Goal: Task Accomplishment & Management: Complete application form

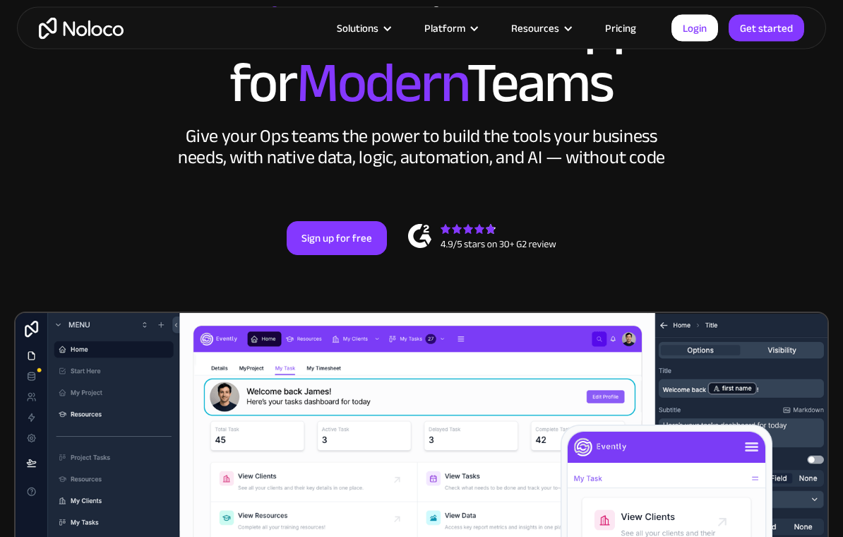
scroll to position [44, 0]
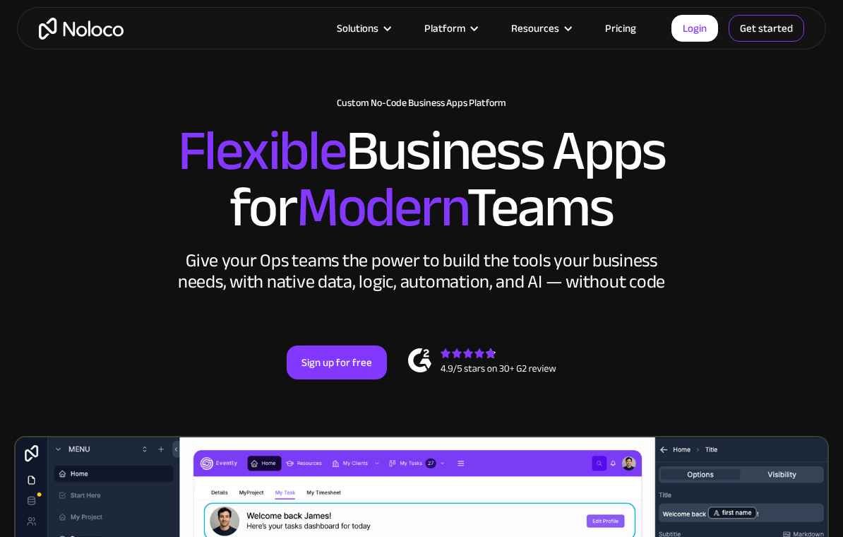
click at [756, 29] on link "Get started" at bounding box center [767, 28] width 76 height 27
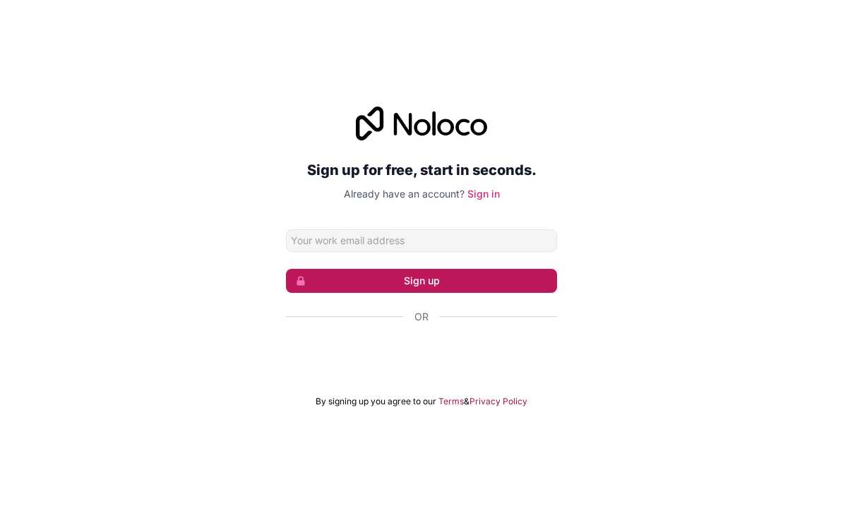
click at [385, 293] on button "Sign up" at bounding box center [421, 281] width 271 height 24
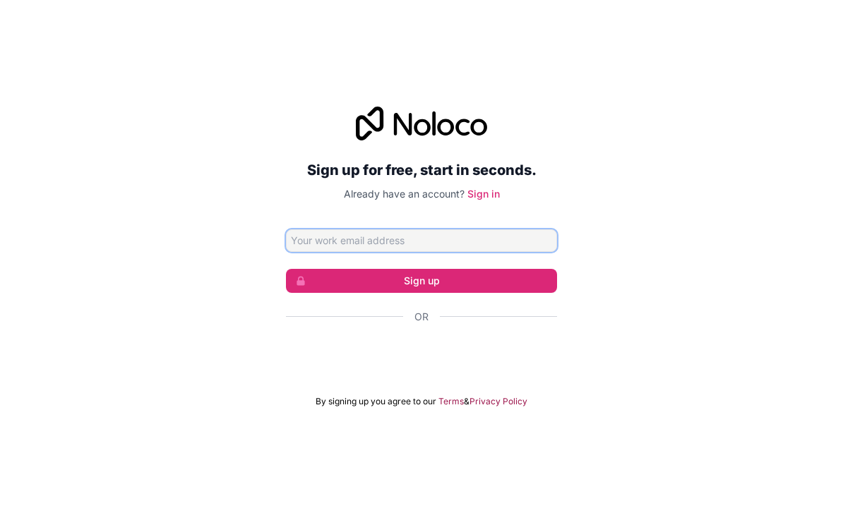
click at [394, 252] on input "Email address" at bounding box center [421, 240] width 271 height 23
type input "[EMAIL_ADDRESS][DOMAIN_NAME]"
click at [421, 293] on button "Sign up" at bounding box center [421, 281] width 271 height 24
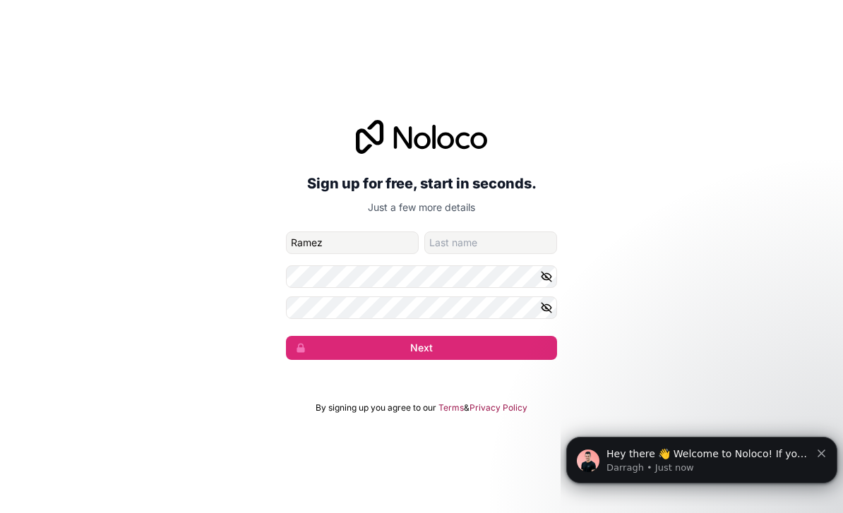
type input "Ramez"
click at [460, 254] on input "family-name" at bounding box center [490, 243] width 133 height 23
type input "Erian"
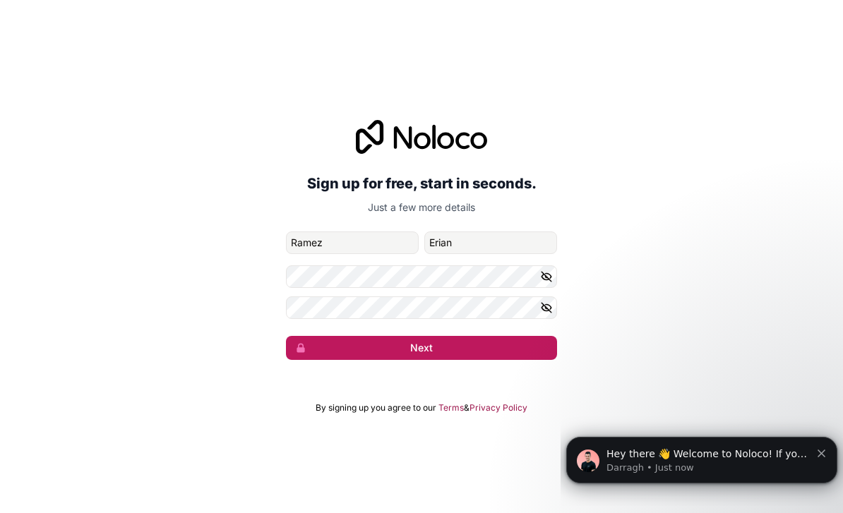
click at [422, 360] on button "Next" at bounding box center [421, 348] width 271 height 24
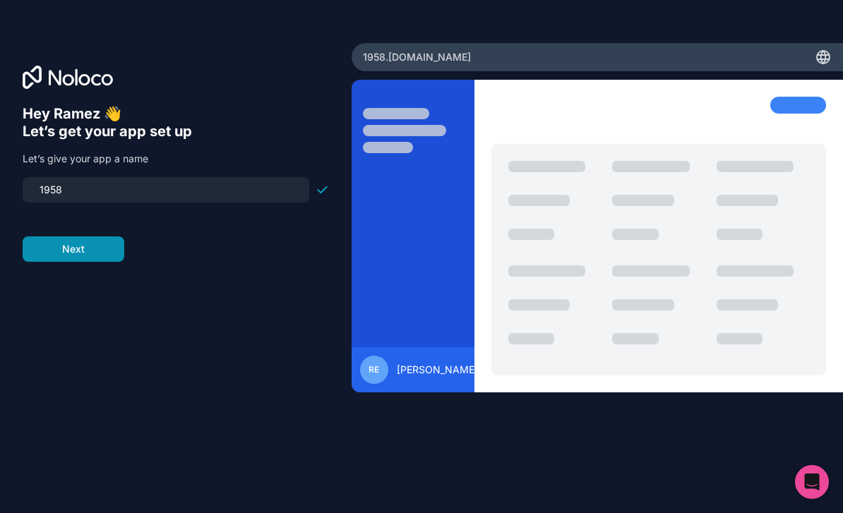
click at [83, 252] on button "Next" at bounding box center [74, 249] width 102 height 25
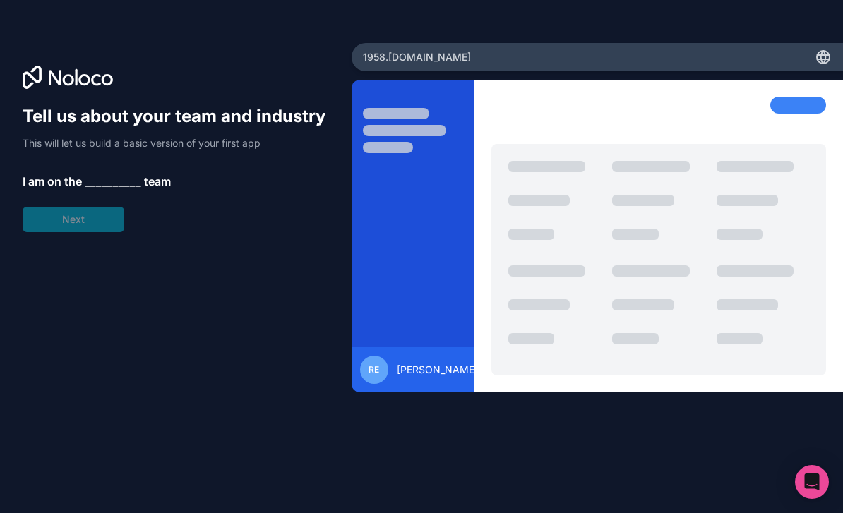
click at [108, 184] on span "__________" at bounding box center [113, 181] width 56 height 17
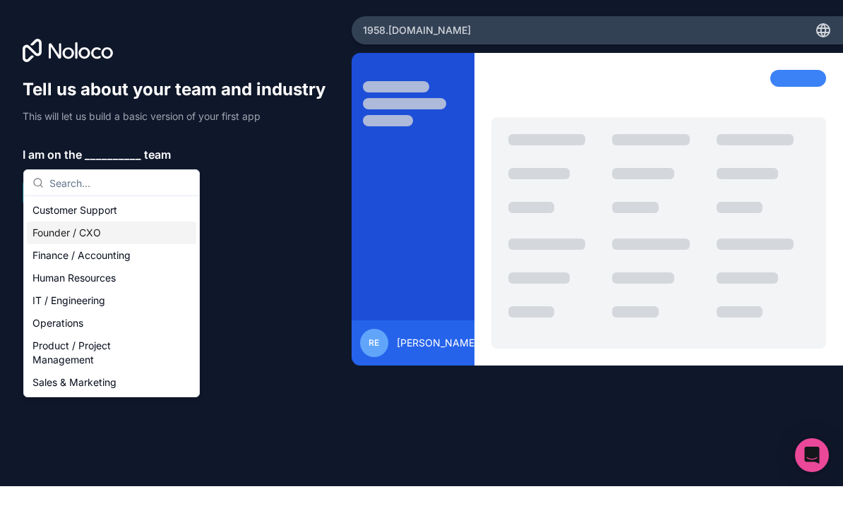
click at [107, 249] on div "Founder / CXO" at bounding box center [111, 260] width 169 height 23
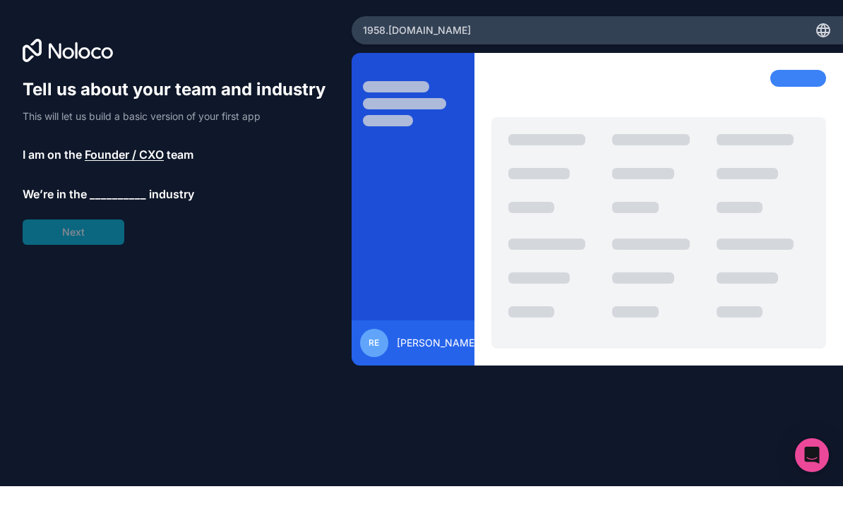
scroll to position [27, 0]
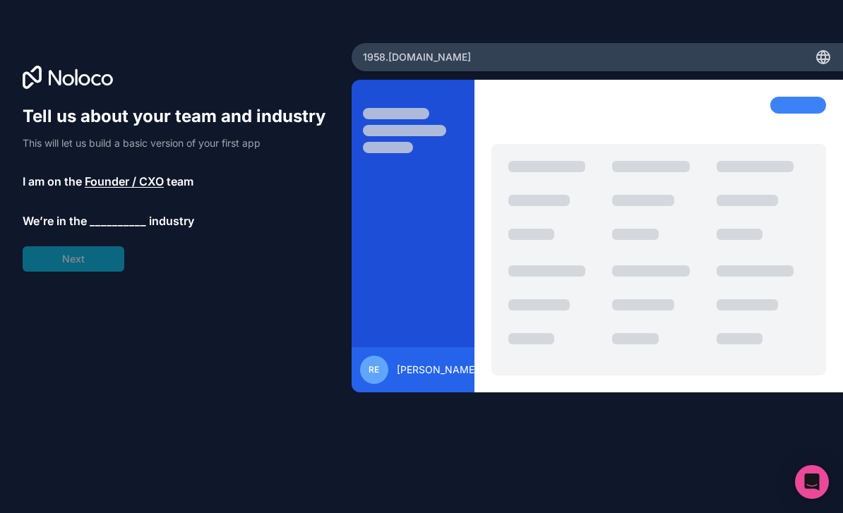
click at [114, 213] on span "__________" at bounding box center [118, 221] width 56 height 17
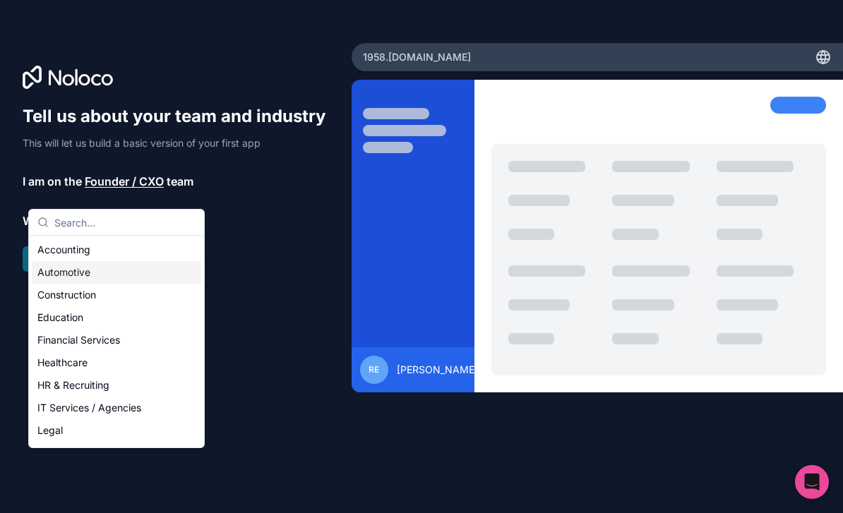
type input "R"
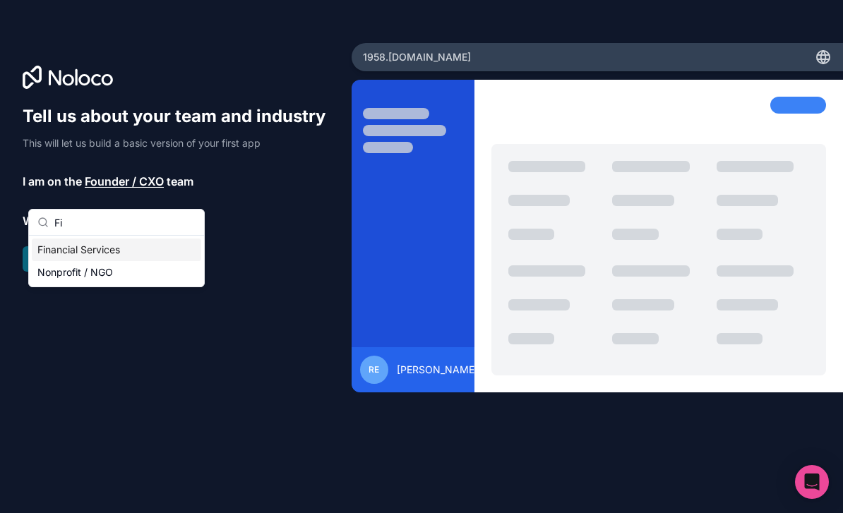
type input "F"
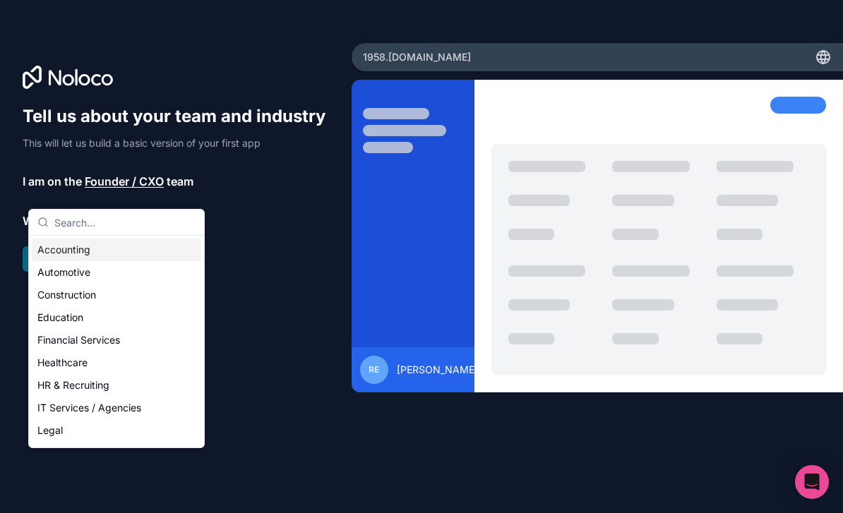
type input "P"
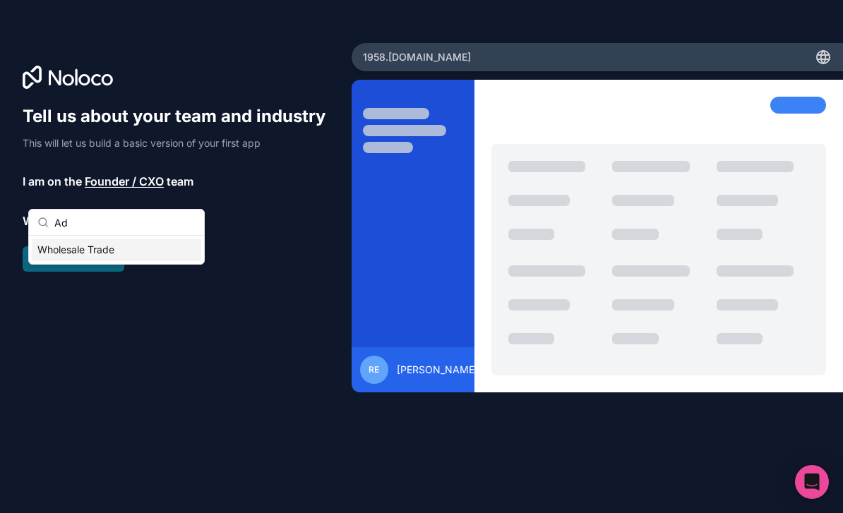
scroll to position [0, 0]
type input "A"
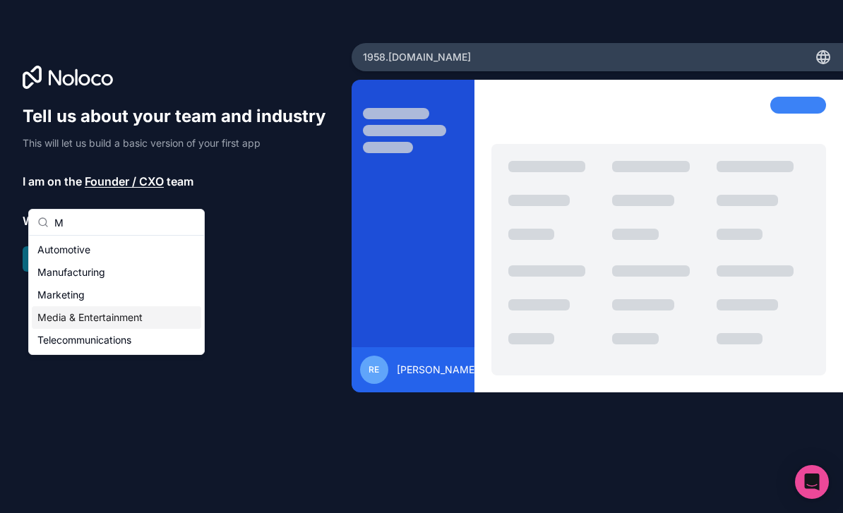
type input "M"
click at [126, 317] on div "Media & Entertainment" at bounding box center [116, 317] width 169 height 23
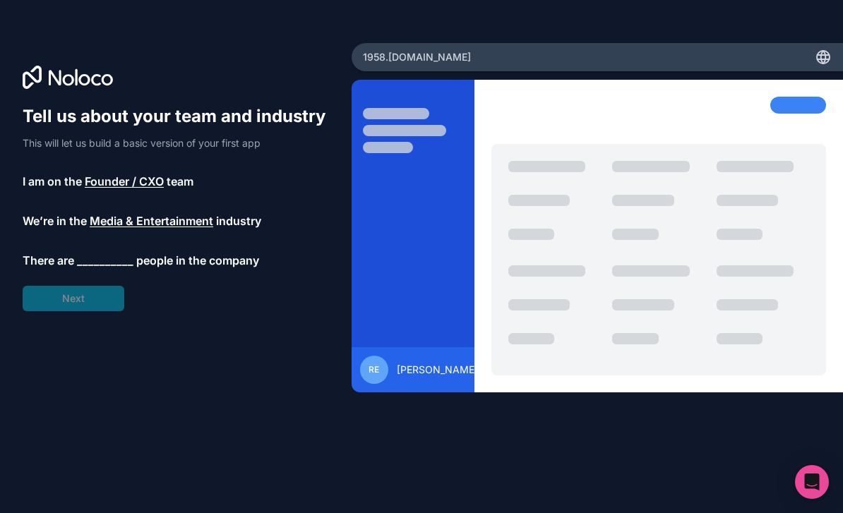
click at [111, 246] on div "Tell us about your team and industry This will let us build a basic version of …" at bounding box center [176, 208] width 306 height 206
click at [111, 252] on span "__________" at bounding box center [105, 260] width 56 height 17
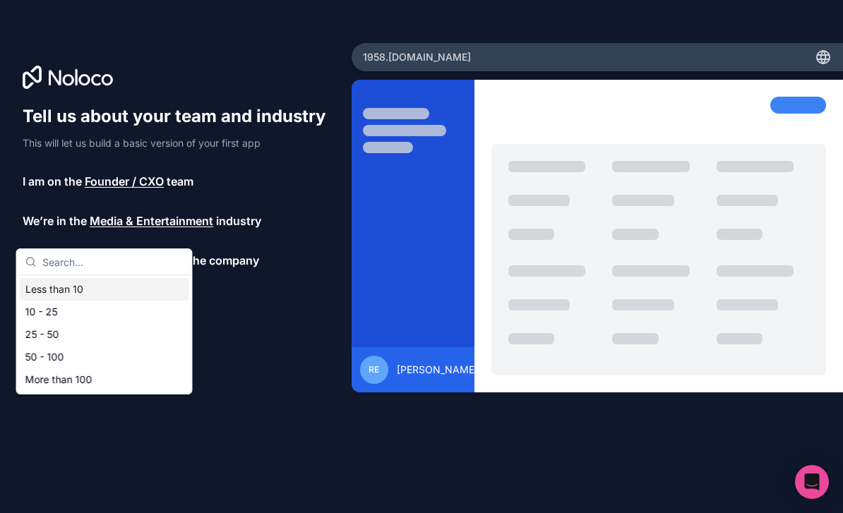
click at [78, 289] on div "Less than 10" at bounding box center [104, 289] width 169 height 23
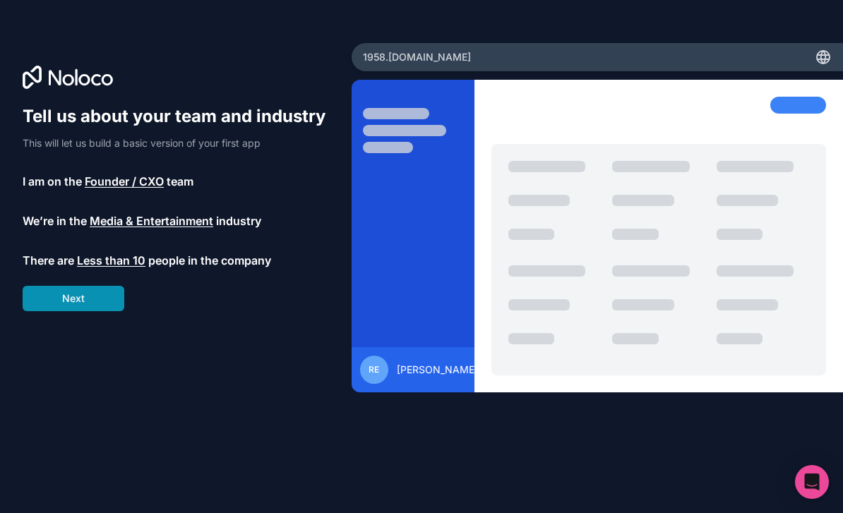
click at [79, 286] on button "Next" at bounding box center [74, 298] width 102 height 25
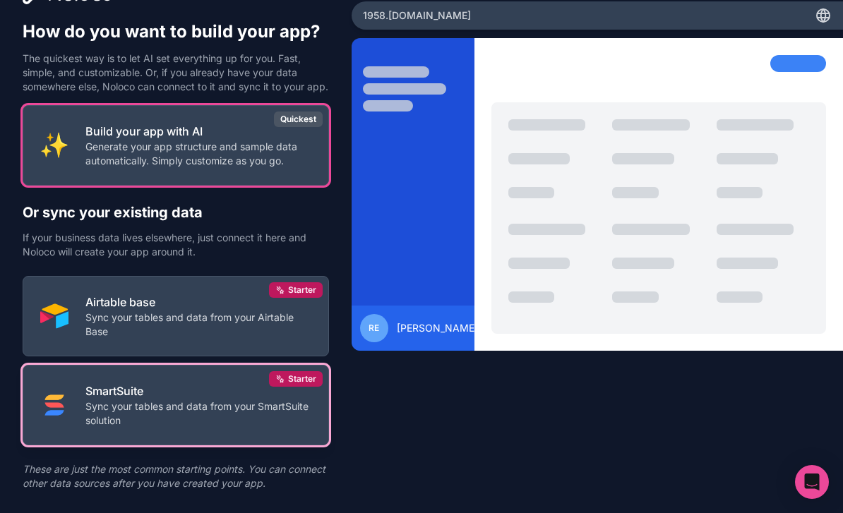
scroll to position [45, 0]
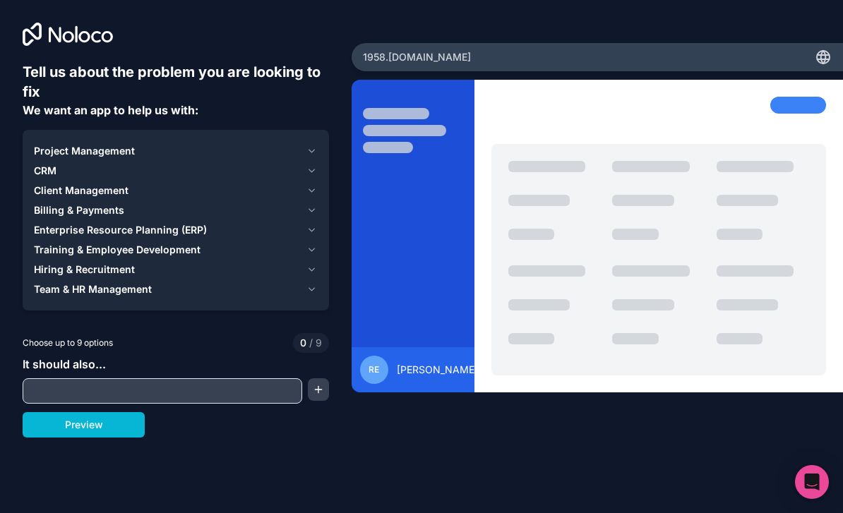
click at [131, 381] on input "text" at bounding box center [162, 391] width 273 height 20
click at [202, 144] on div "Project Management" at bounding box center [167, 151] width 267 height 14
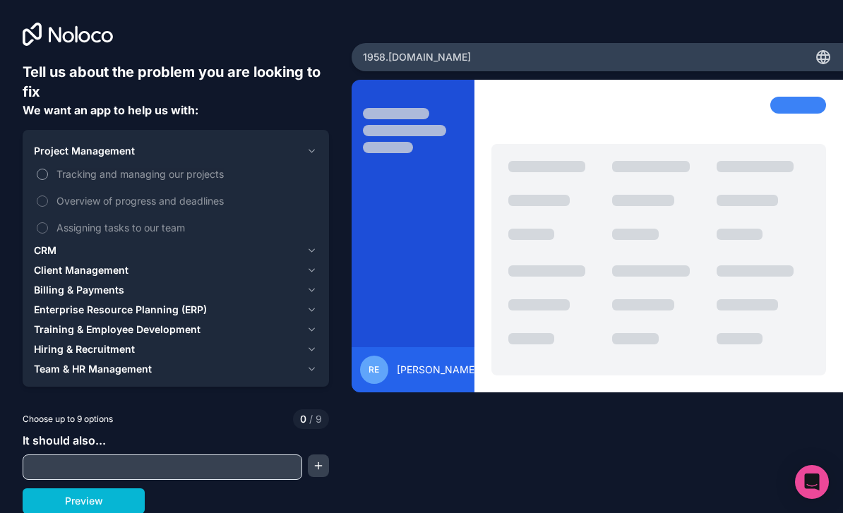
click at [48, 161] on label "Tracking and managing our projects" at bounding box center [176, 174] width 284 height 26
click at [48, 169] on button "Tracking and managing our projects" at bounding box center [42, 174] width 11 height 11
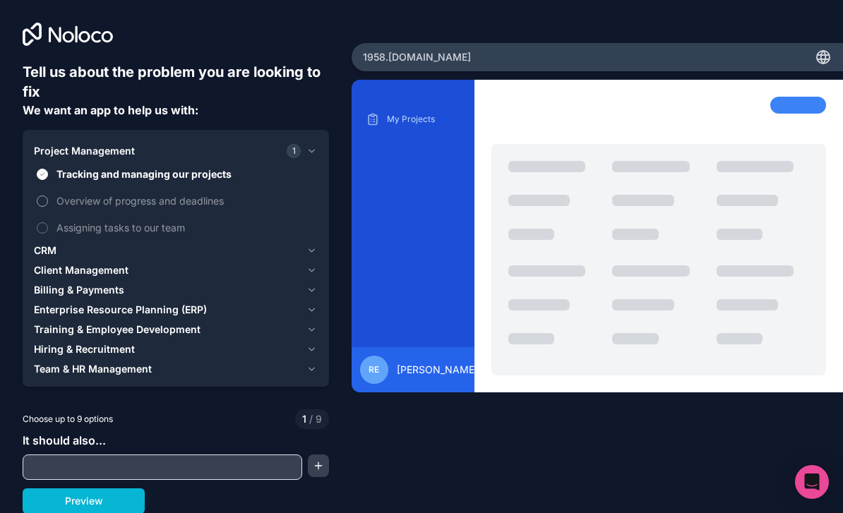
click at [43, 196] on button "Overview of progress and deadlines" at bounding box center [42, 201] width 11 height 11
click at [40, 222] on button "Assigning tasks to our team" at bounding box center [42, 227] width 11 height 11
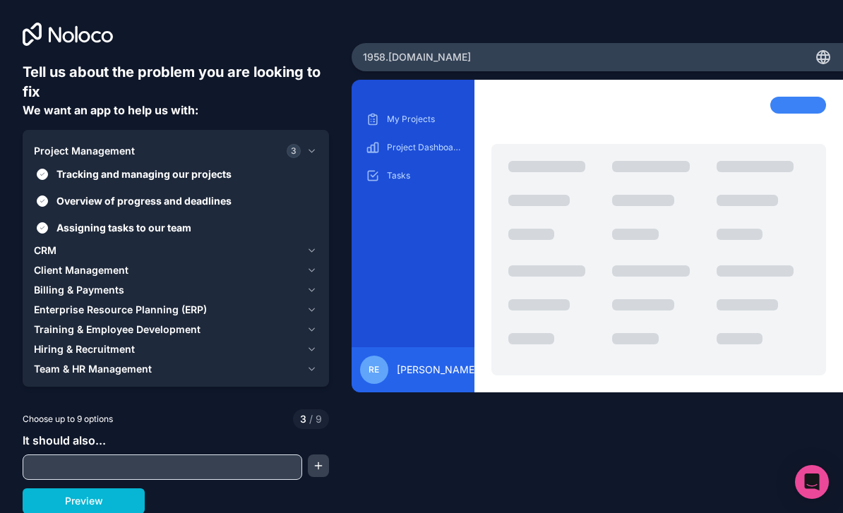
click at [308, 265] on icon "button" at bounding box center [311, 270] width 11 height 11
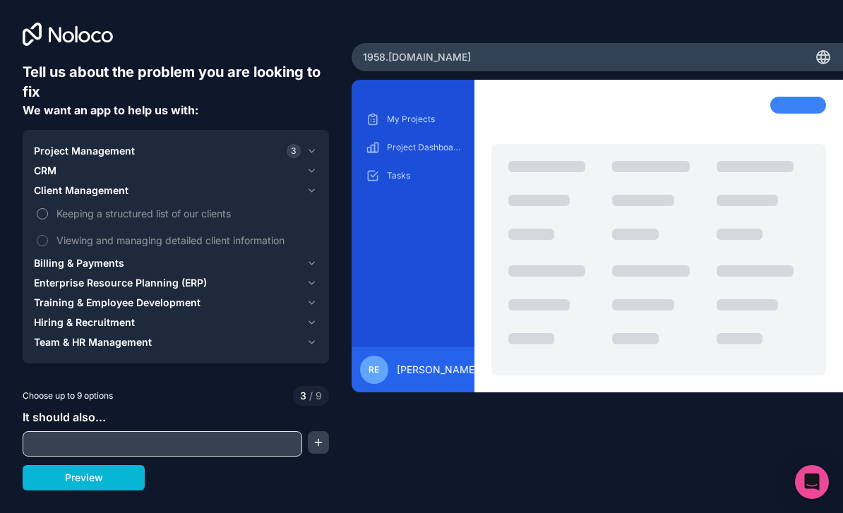
click at [217, 206] on span "Keeping a structured list of our clients" at bounding box center [185, 213] width 258 height 15
click at [48, 208] on button "Keeping a structured list of our clients" at bounding box center [42, 213] width 11 height 11
click at [211, 206] on span "Keeping a structured list of our clients" at bounding box center [185, 213] width 258 height 15
click at [48, 208] on button "Keeping a structured list of our clients" at bounding box center [42, 213] width 11 height 11
click at [128, 256] on div "Billing & Payments" at bounding box center [167, 263] width 267 height 14
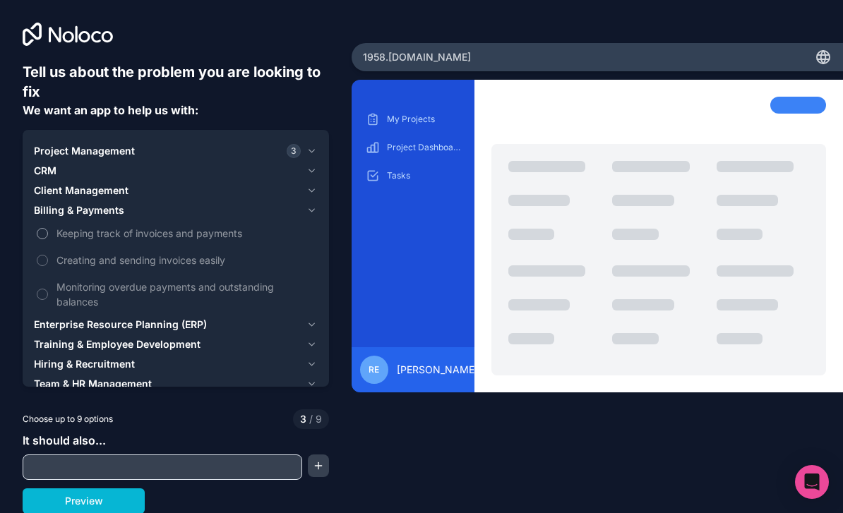
click at [189, 226] on span "Keeping track of invoices and payments" at bounding box center [185, 233] width 258 height 15
click at [48, 228] on button "Keeping track of invoices and payments" at bounding box center [42, 233] width 11 height 11
click at [171, 253] on span "Creating and sending invoices easily" at bounding box center [185, 260] width 258 height 15
click at [48, 255] on button "Creating and sending invoices easily" at bounding box center [42, 260] width 11 height 11
click at [176, 253] on span "Creating and sending invoices easily" at bounding box center [185, 260] width 258 height 15
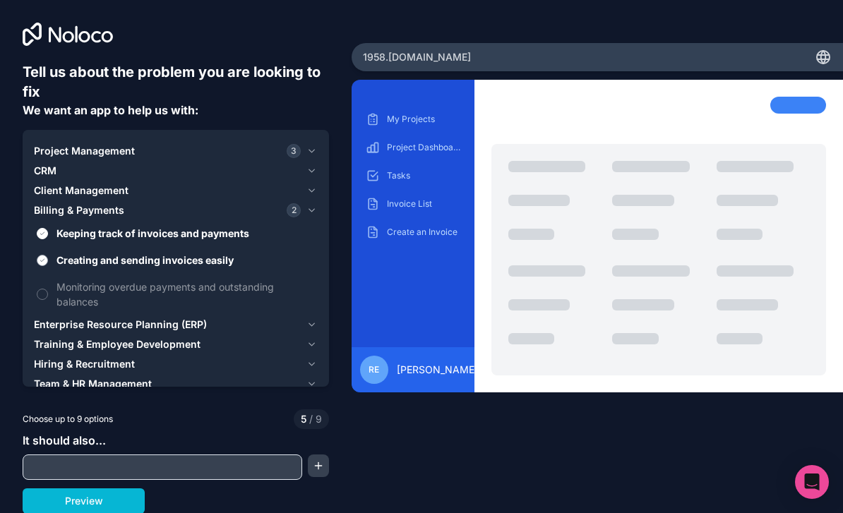
click at [48, 255] on button "Creating and sending invoices easily" at bounding box center [42, 260] width 11 height 11
click at [201, 280] on span "Monitoring overdue payments and outstanding balances" at bounding box center [185, 295] width 258 height 30
click at [48, 289] on button "Monitoring overdue payments and outstanding balances" at bounding box center [42, 294] width 11 height 11
click at [208, 318] on div "Enterprise Resource Planning (ERP)" at bounding box center [167, 325] width 267 height 14
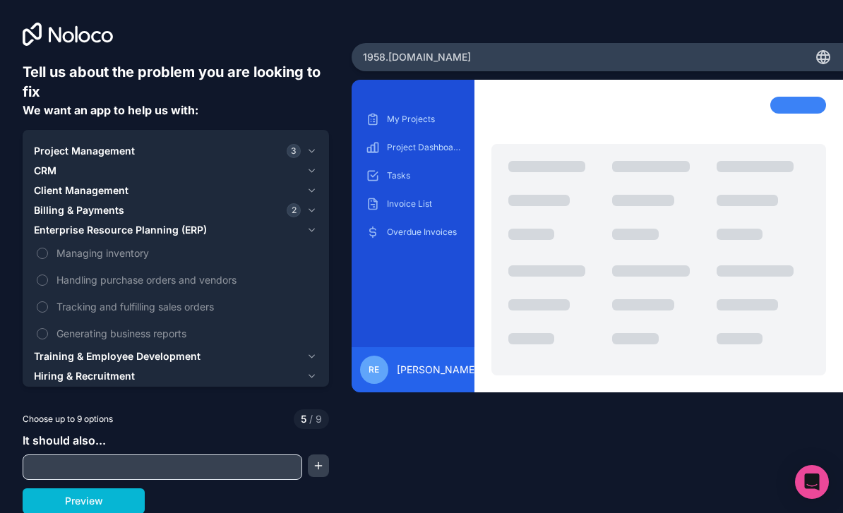
click at [160, 349] on span "Training & Employee Development" at bounding box center [117, 356] width 167 height 14
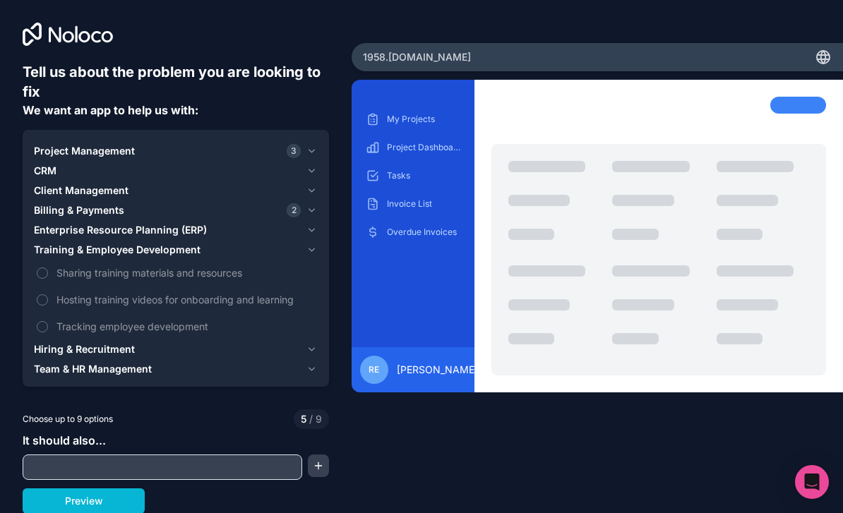
click at [157, 342] on div "Hiring & Recruitment" at bounding box center [167, 349] width 267 height 14
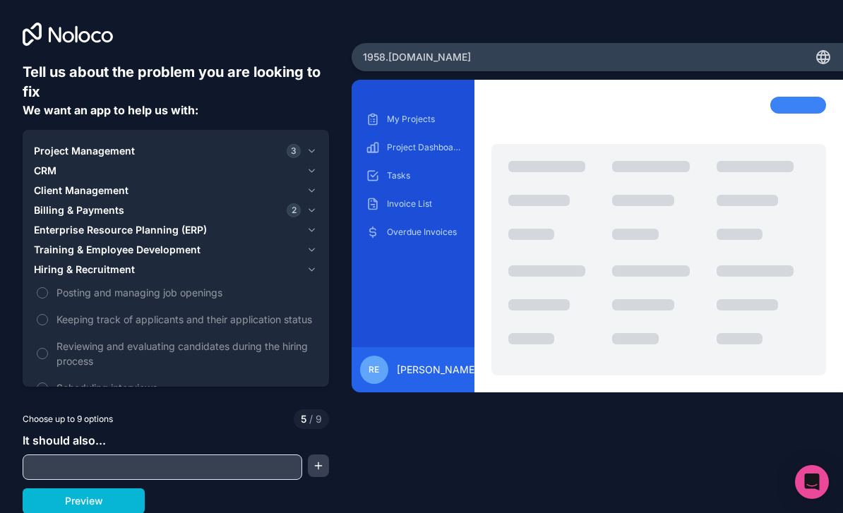
click at [306, 264] on icon "button" at bounding box center [311, 269] width 11 height 11
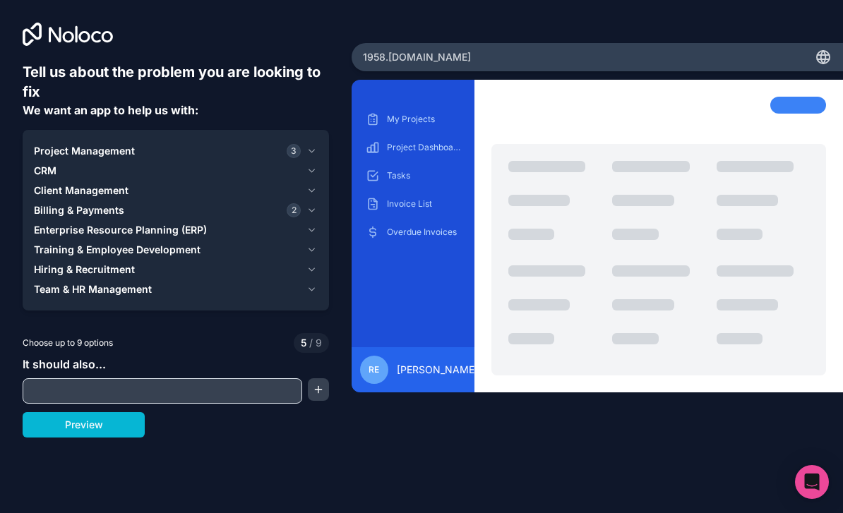
click at [259, 282] on div "Team & HR Management" at bounding box center [167, 289] width 267 height 14
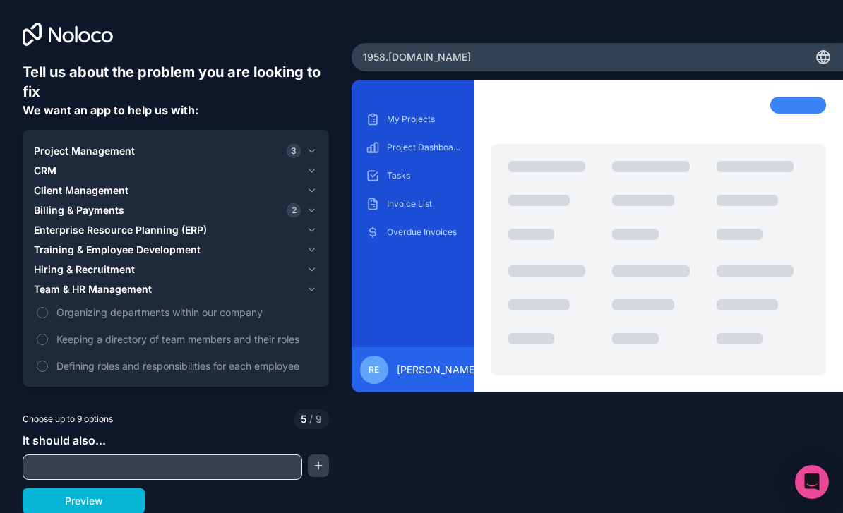
click at [239, 457] on input "text" at bounding box center [162, 467] width 273 height 20
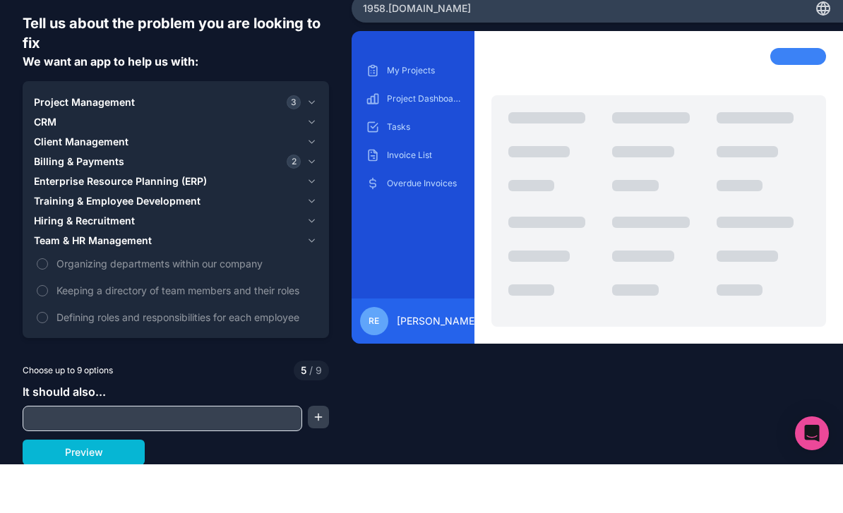
click at [386, 409] on div "My Projects Project Dashboard Tasks Invoice List Overdue Invoices RE [PERSON_NA…" at bounding box center [598, 275] width 492 height 391
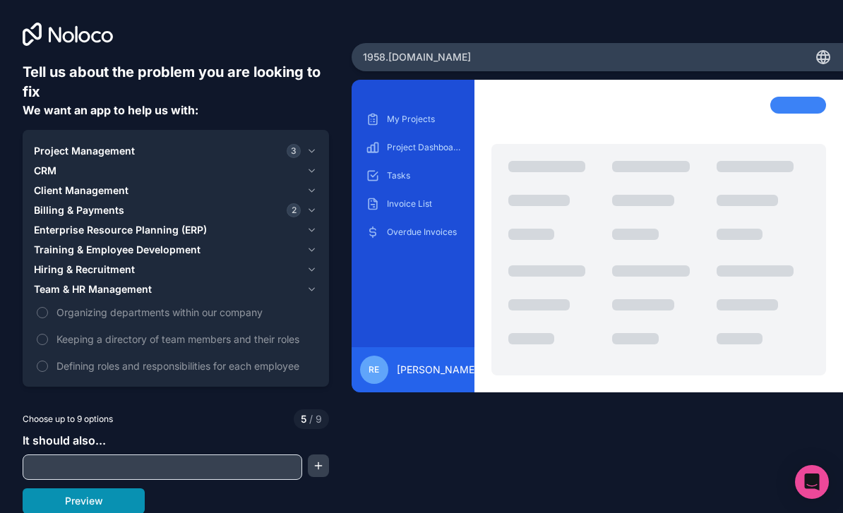
click at [108, 489] on button "Preview" at bounding box center [84, 501] width 122 height 25
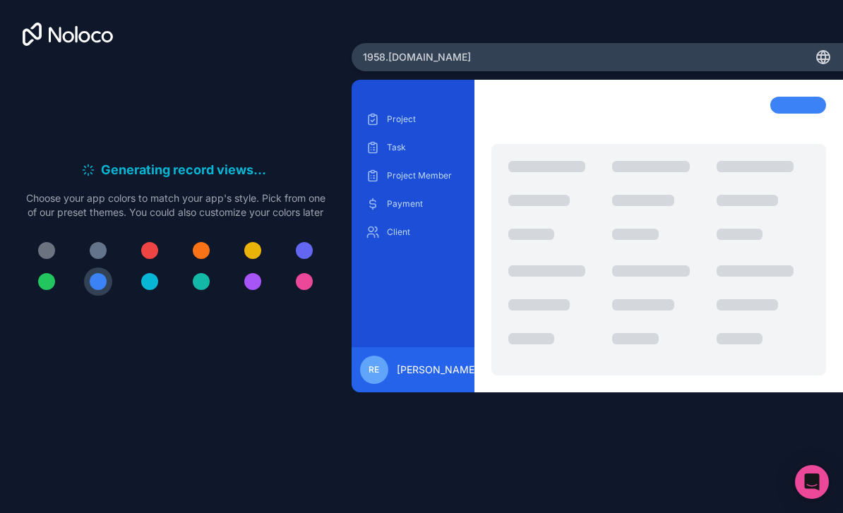
click at [97, 237] on button at bounding box center [98, 251] width 28 height 28
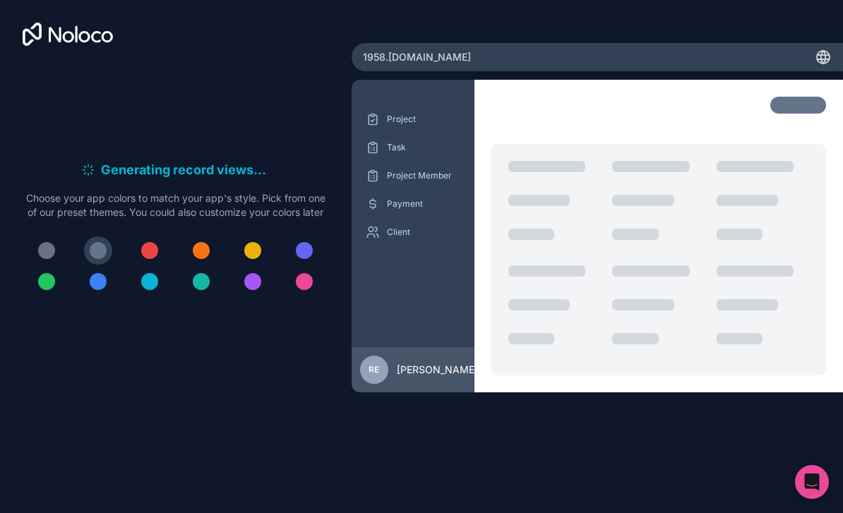
click at [152, 242] on div at bounding box center [149, 250] width 17 height 17
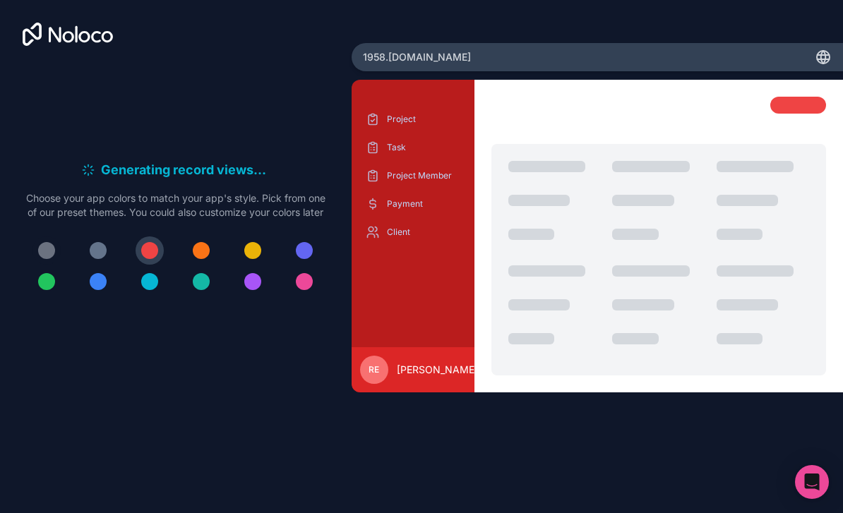
click at [42, 242] on div at bounding box center [46, 250] width 17 height 17
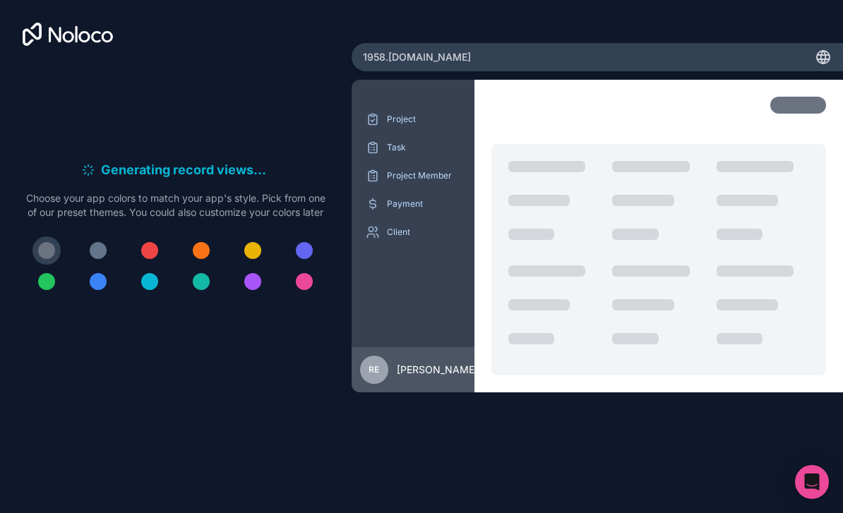
click at [96, 242] on div at bounding box center [98, 250] width 17 height 17
click at [97, 273] on div at bounding box center [98, 281] width 17 height 17
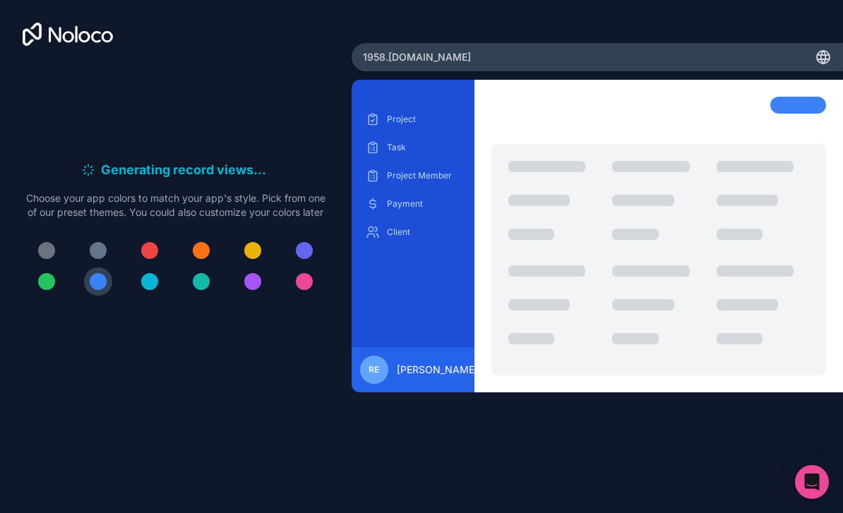
click at [201, 273] on div at bounding box center [201, 281] width 17 height 17
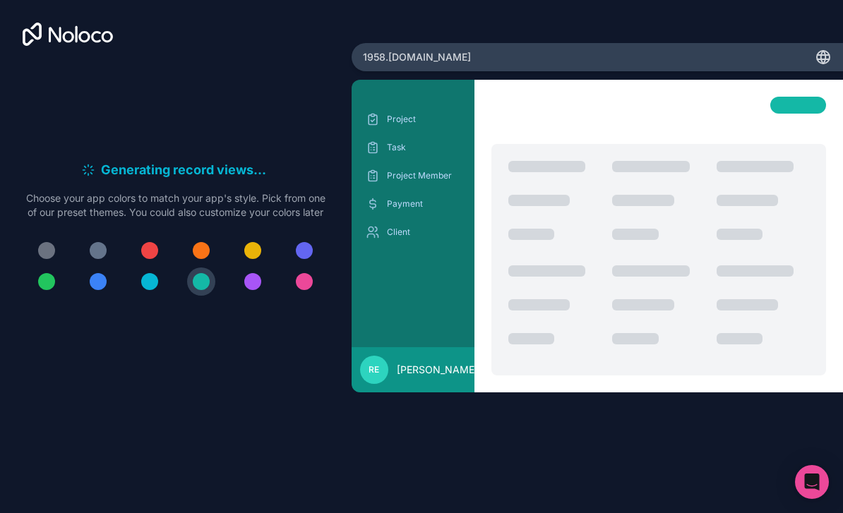
click at [229, 259] on div at bounding box center [176, 266] width 306 height 59
click at [242, 268] on button at bounding box center [253, 282] width 28 height 28
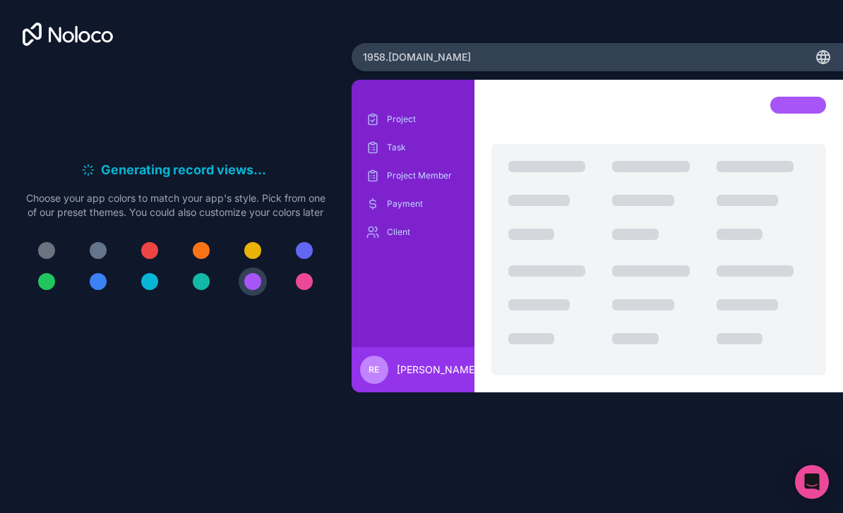
click at [318, 265] on div at bounding box center [176, 266] width 306 height 59
click at [306, 273] on div at bounding box center [304, 281] width 17 height 17
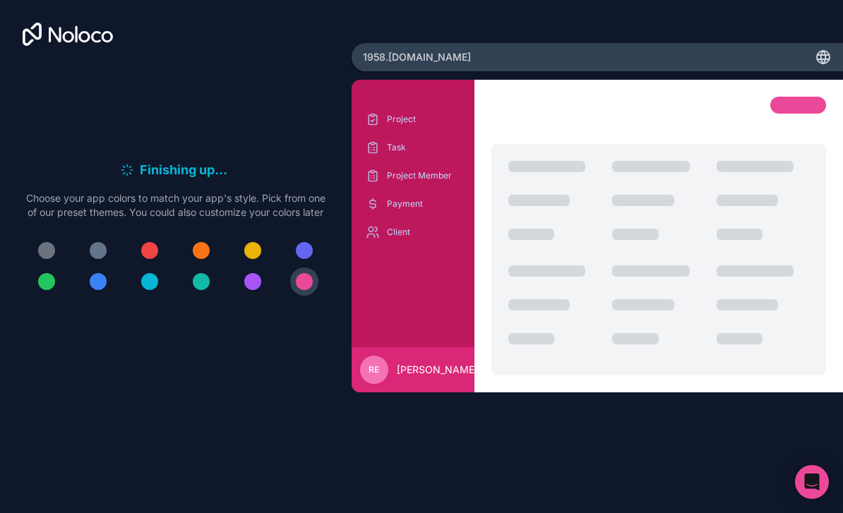
click at [152, 242] on div at bounding box center [149, 250] width 17 height 17
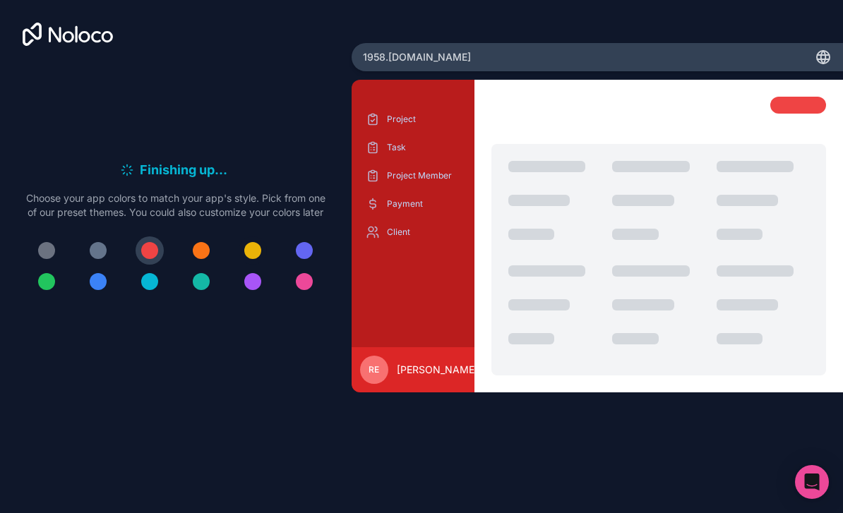
click at [246, 242] on div at bounding box center [252, 250] width 17 height 17
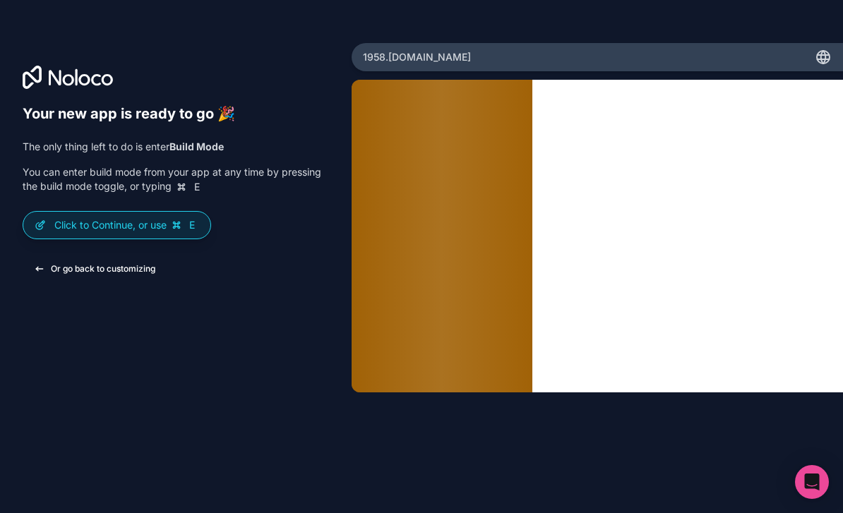
click at [116, 256] on button "Or go back to customizing" at bounding box center [95, 268] width 144 height 25
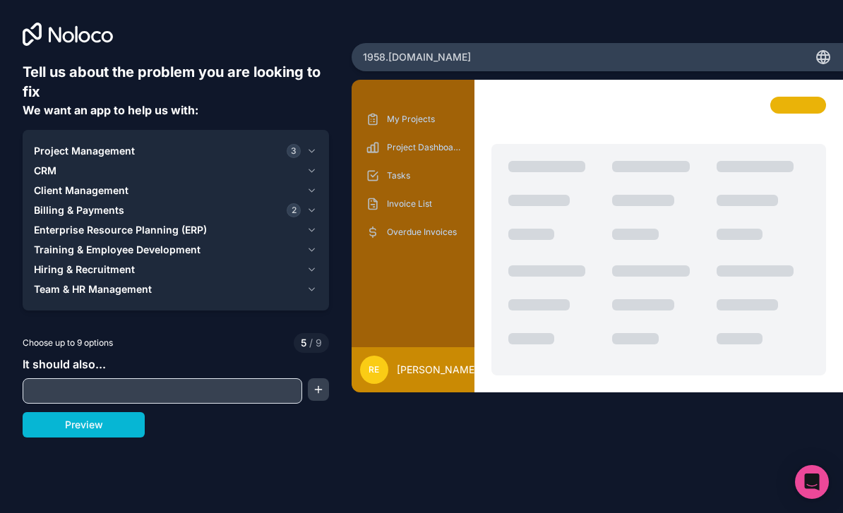
click at [128, 412] on button "Preview" at bounding box center [84, 424] width 122 height 25
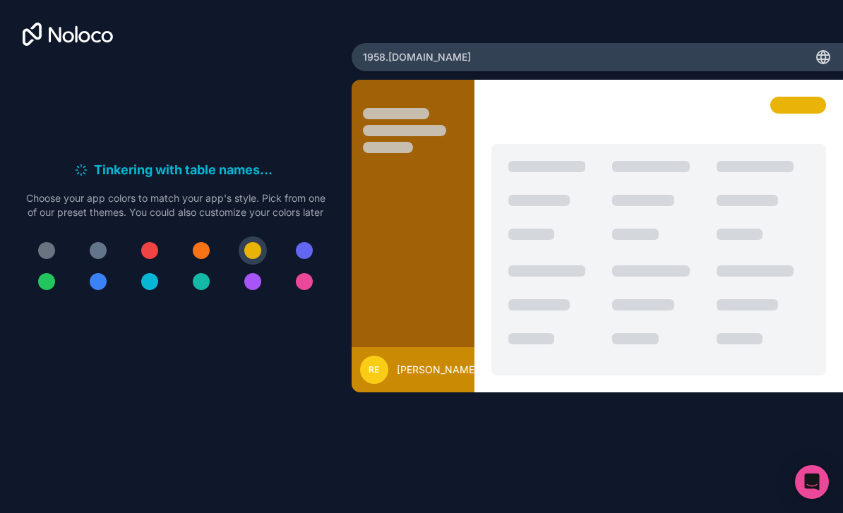
click at [201, 242] on div at bounding box center [201, 250] width 17 height 17
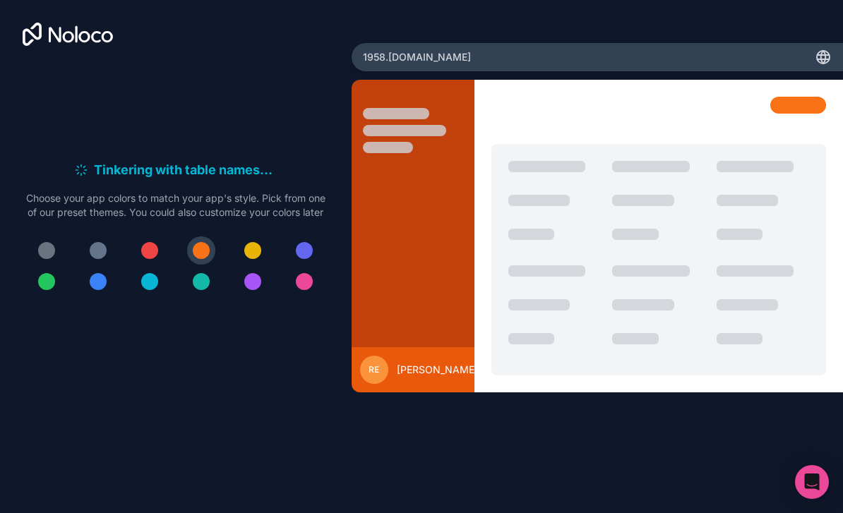
click at [155, 242] on div at bounding box center [149, 250] width 17 height 17
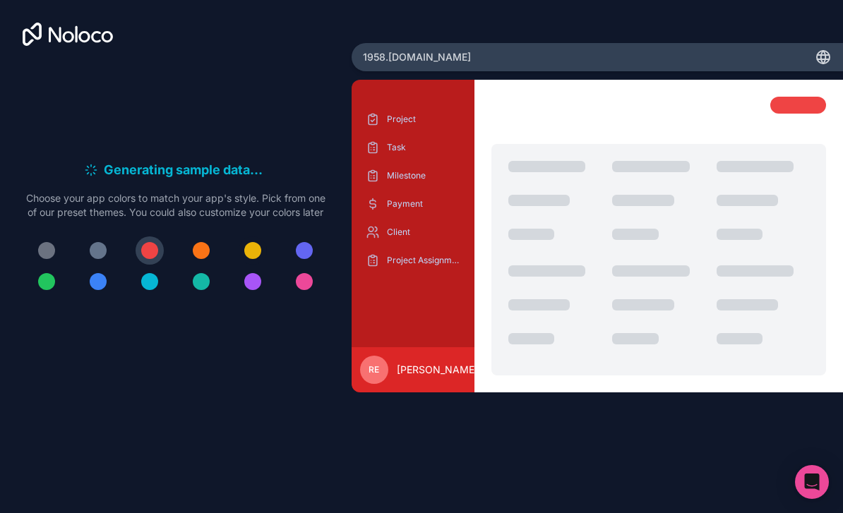
click at [251, 242] on div at bounding box center [252, 250] width 17 height 17
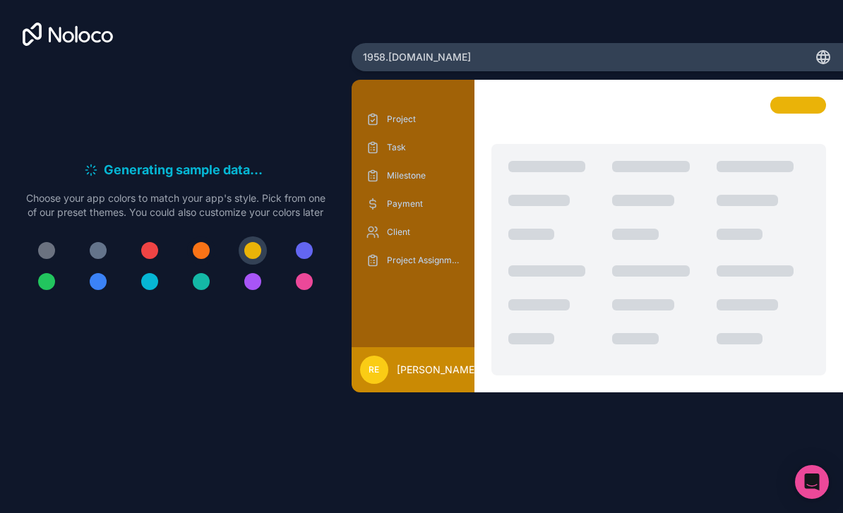
click at [203, 242] on div at bounding box center [201, 250] width 17 height 17
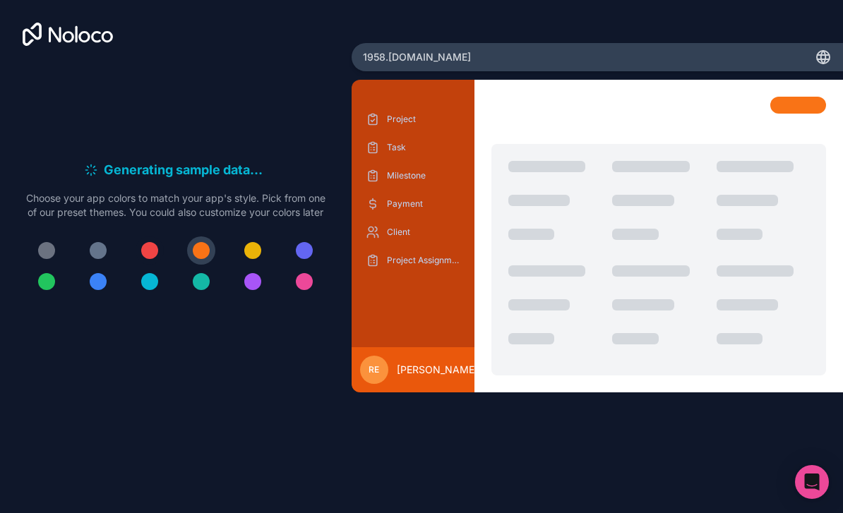
click at [157, 242] on div at bounding box center [149, 250] width 17 height 17
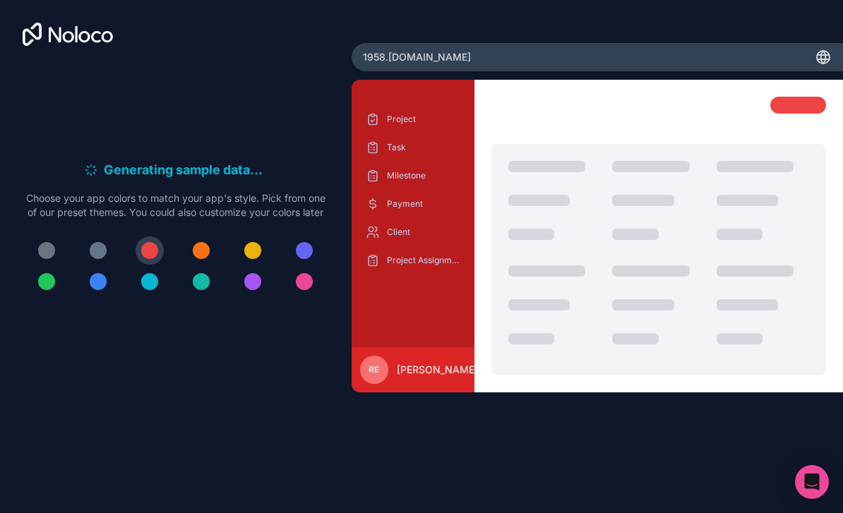
click at [107, 242] on div at bounding box center [98, 250] width 17 height 17
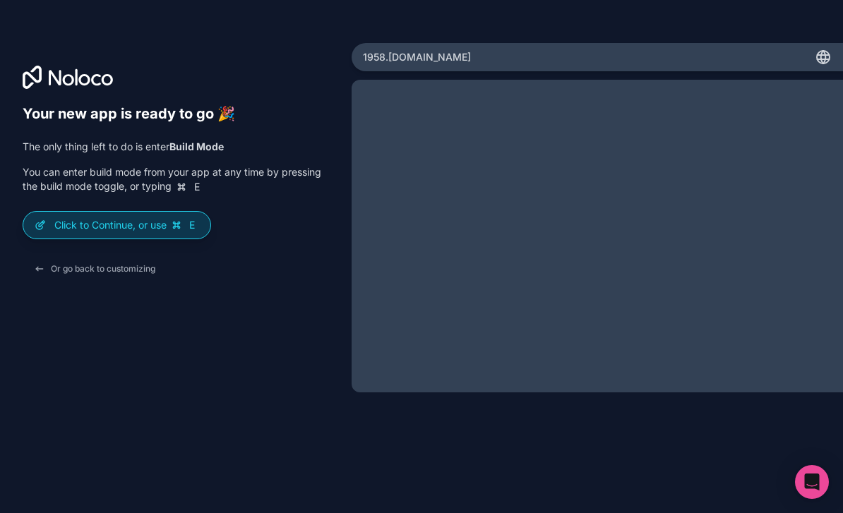
click at [56, 218] on p "Click to Continue, or use E" at bounding box center [126, 225] width 145 height 14
